Goal: Information Seeking & Learning: Learn about a topic

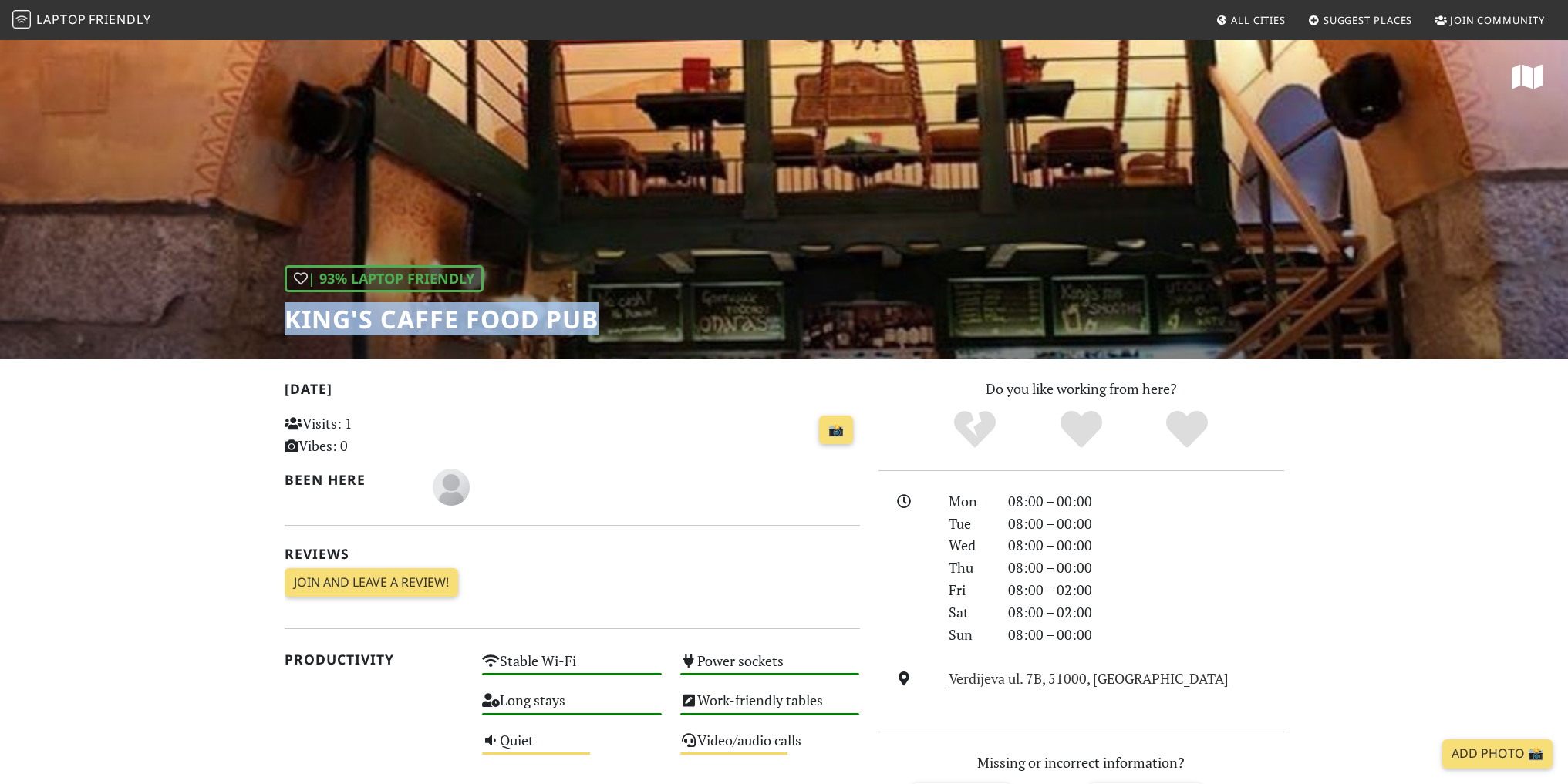
drag, startPoint x: 282, startPoint y: 324, endPoint x: 613, endPoint y: 324, distance: 331.0
click at [613, 324] on div "| 93% Laptop Friendly King's Caffe Food Pub" at bounding box center [784, 199] width 1568 height 321
drag, startPoint x: 532, startPoint y: 321, endPoint x: 365, endPoint y: 312, distance: 167.2
copy h1 "King's Caffe Food Pub"
